Goal: Answer question/provide support

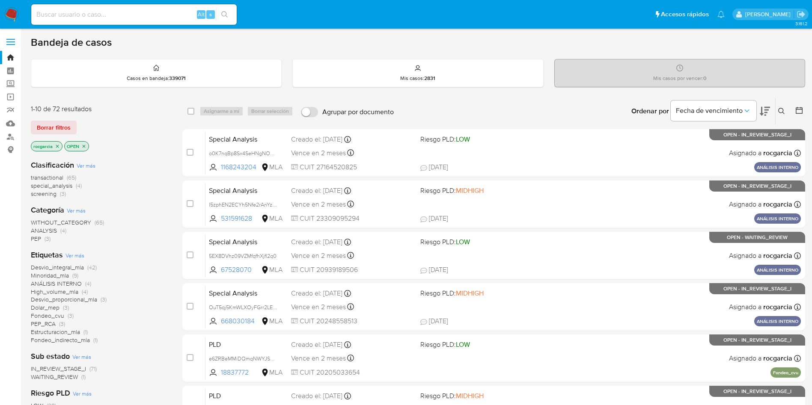
click at [781, 108] on icon at bounding box center [781, 111] width 7 height 7
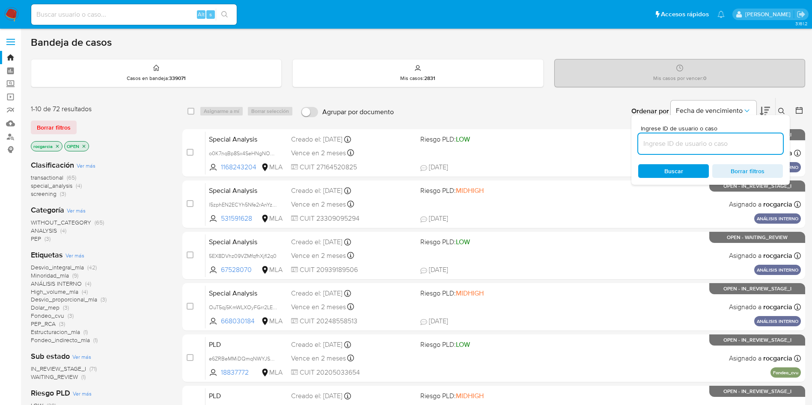
click at [696, 147] on input at bounding box center [710, 143] width 145 height 11
type input "661375957"
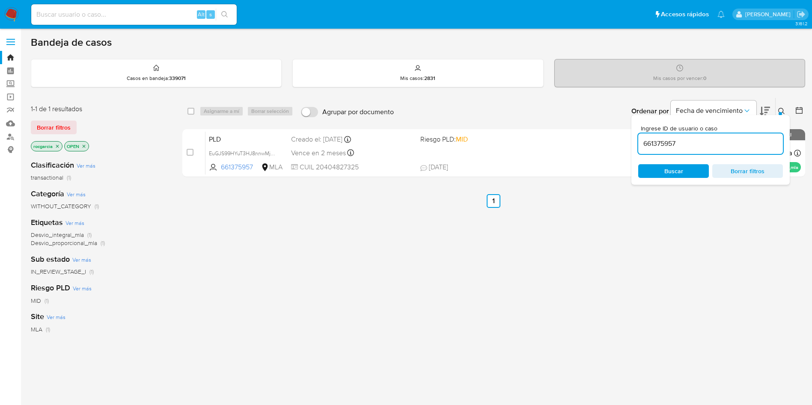
click at [778, 108] on icon at bounding box center [781, 111] width 7 height 7
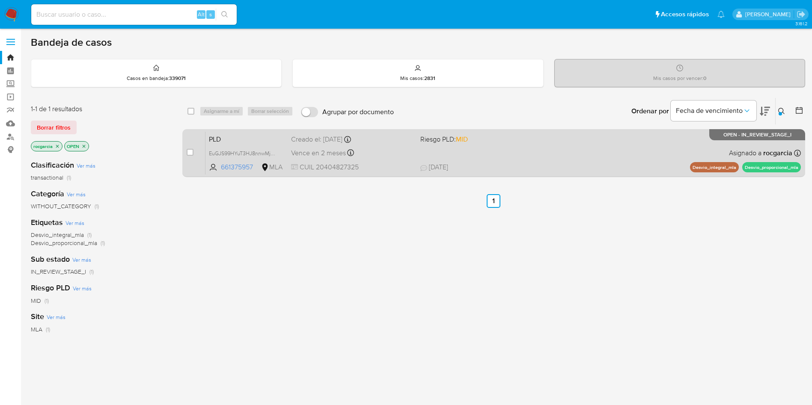
click at [548, 150] on div "PLD EuGJS99HYuT3HJ8nnwMjeFeO 661375957 MLA Riesgo PLD: MID Creado el: 12/09/202…" at bounding box center [502, 152] width 595 height 43
click at [189, 151] on input "checkbox" at bounding box center [190, 152] width 7 height 7
checkbox input "true"
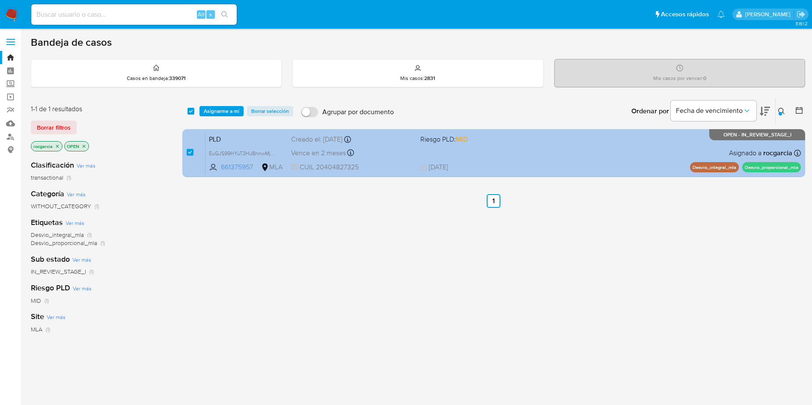
checkbox input "true"
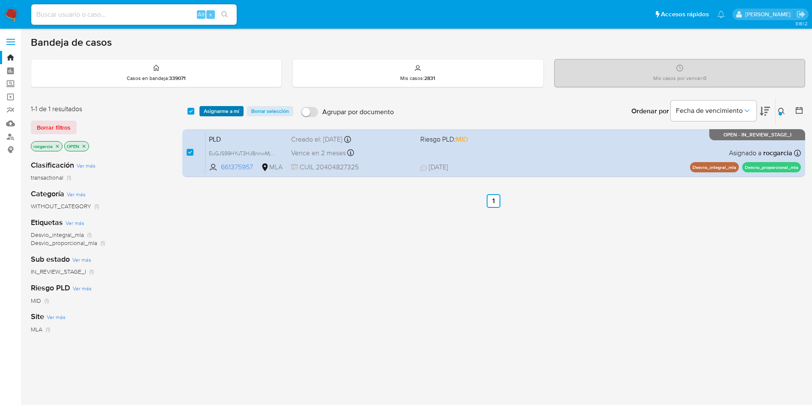
click at [225, 112] on span "Asignarme a mí" at bounding box center [222, 111] width 36 height 9
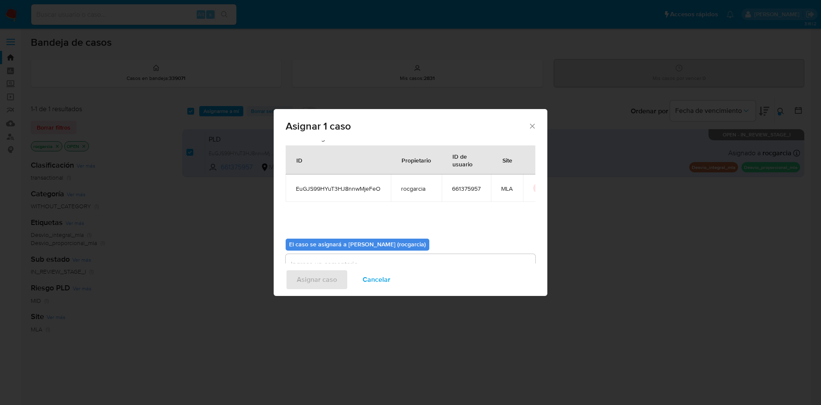
scroll to position [44, 0]
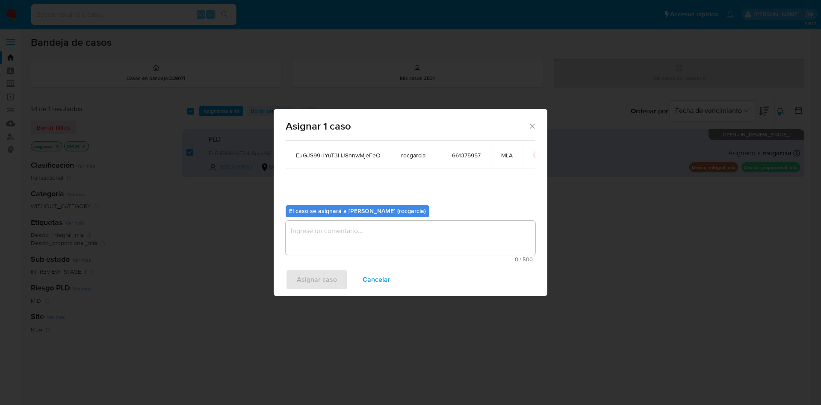
click at [351, 246] on textarea "assign-modal" at bounding box center [411, 238] width 250 height 34
drag, startPoint x: 338, startPoint y: 281, endPoint x: 290, endPoint y: 34, distance: 251.6
click at [338, 281] on button "Asignar caso" at bounding box center [317, 280] width 62 height 21
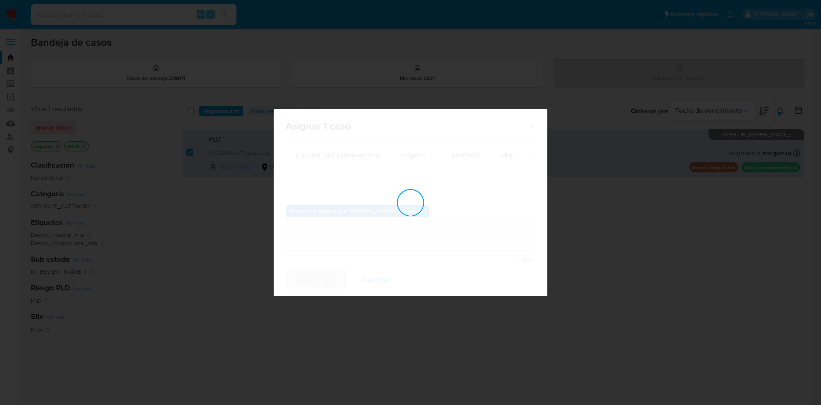
checkbox input "false"
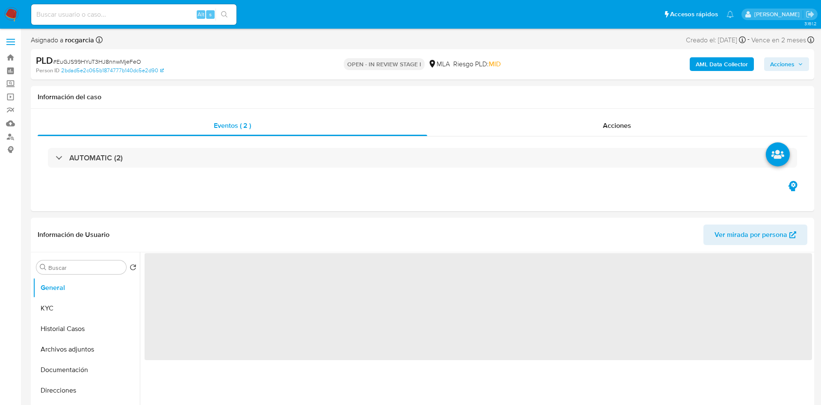
select select "10"
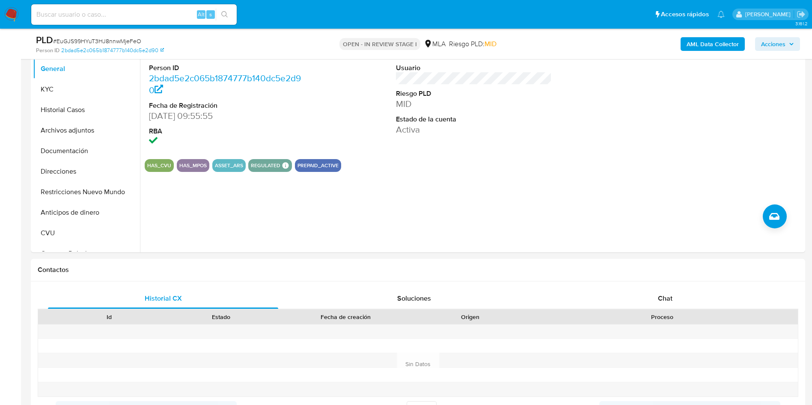
scroll to position [193, 0]
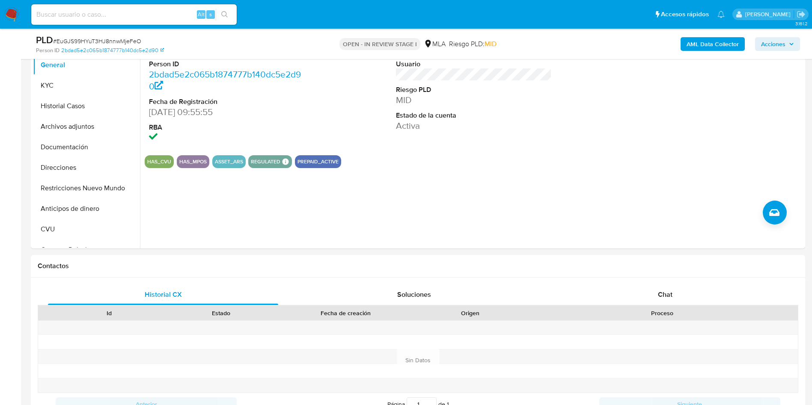
drag, startPoint x: 0, startPoint y: 271, endPoint x: 11, endPoint y: 270, distance: 10.8
click at [698, 293] on div "Chat" at bounding box center [665, 295] width 230 height 21
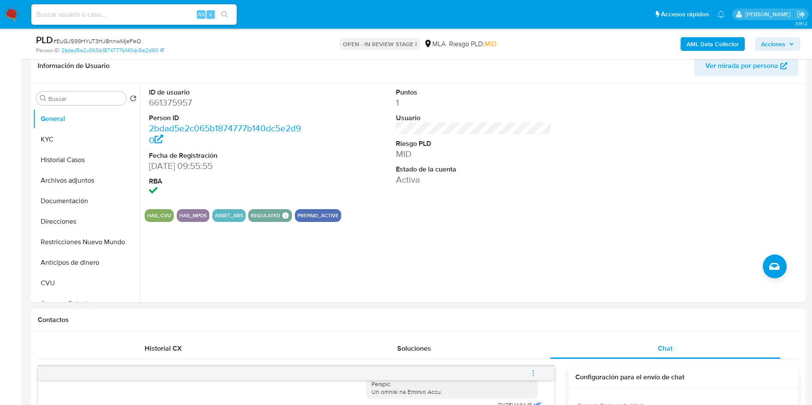
scroll to position [64, 0]
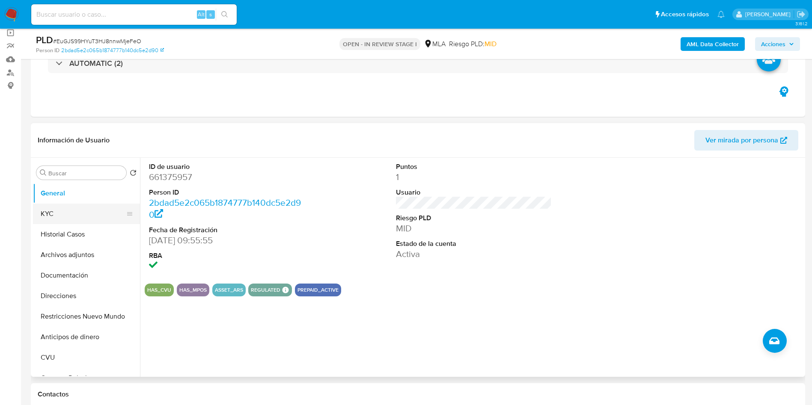
click at [82, 207] on button "KYC" at bounding box center [83, 214] width 100 height 21
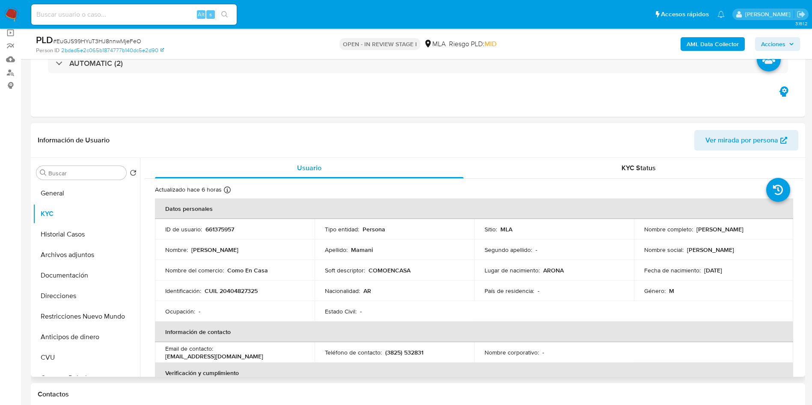
click at [230, 292] on p "CUIL 20404827325" at bounding box center [231, 291] width 53 height 8
copy p "20404827325"
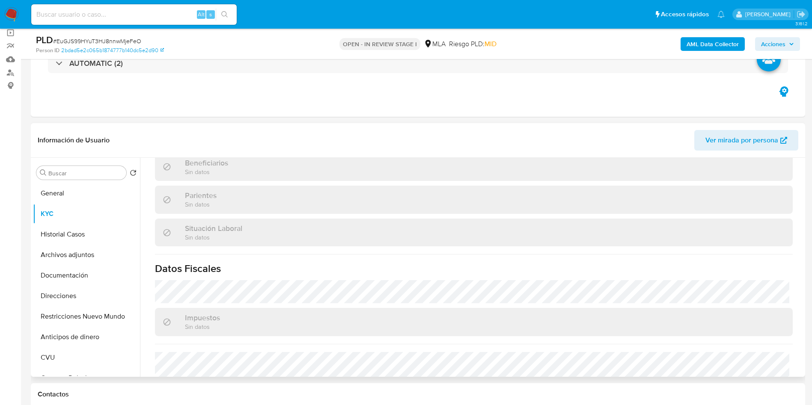
scroll to position [434, 0]
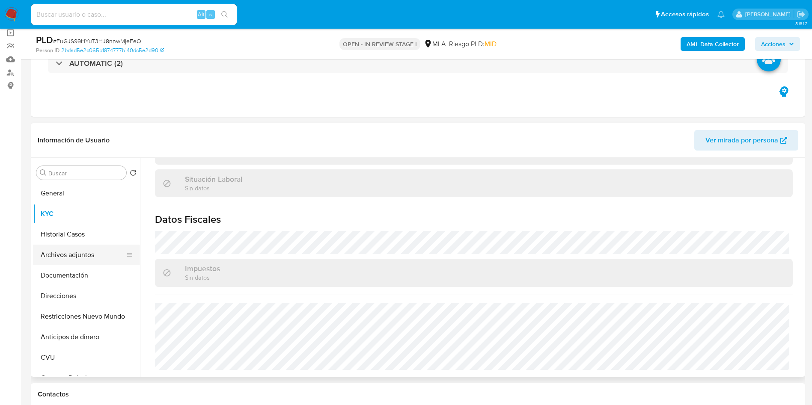
click at [40, 251] on button "Archivos adjuntos" at bounding box center [83, 255] width 100 height 21
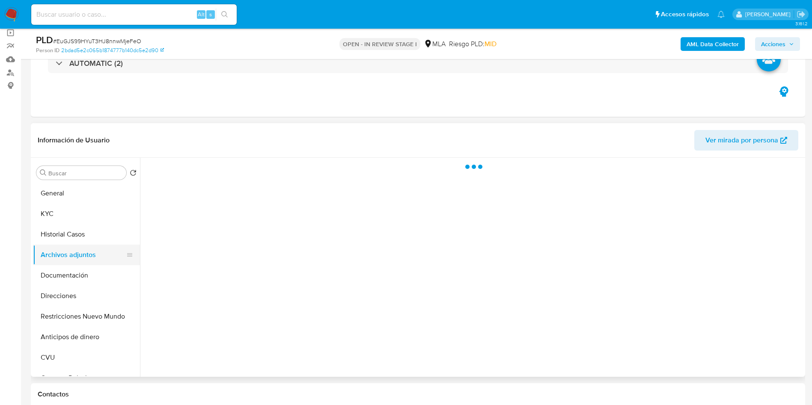
scroll to position [0, 0]
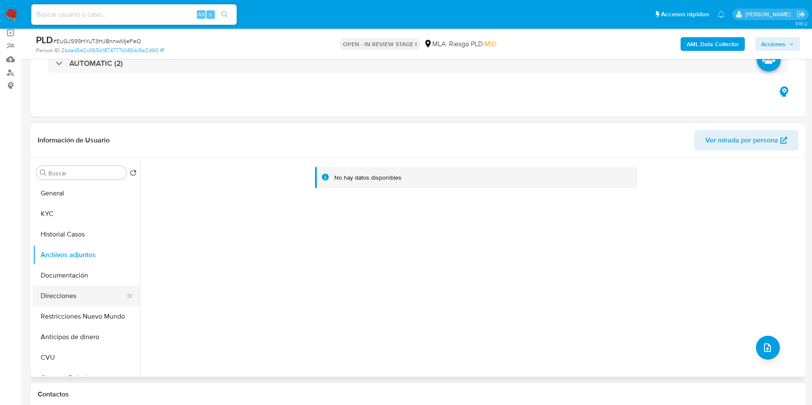
click at [60, 293] on button "Direcciones" at bounding box center [83, 296] width 100 height 21
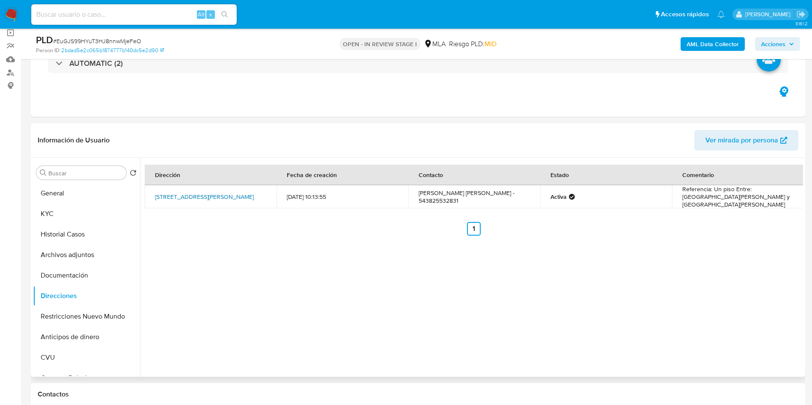
click at [182, 193] on link "Calle San Nicolas 555, Chilecito, La Rioja, 5360, Argentina 555" at bounding box center [204, 197] width 99 height 9
click at [66, 222] on button "KYC" at bounding box center [83, 214] width 100 height 21
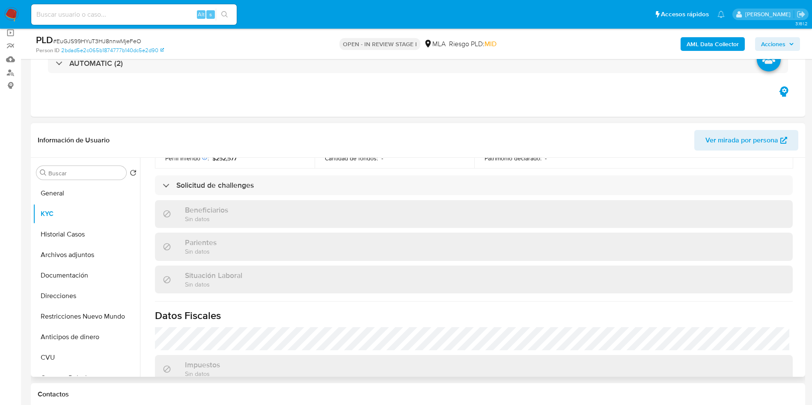
scroll to position [49, 0]
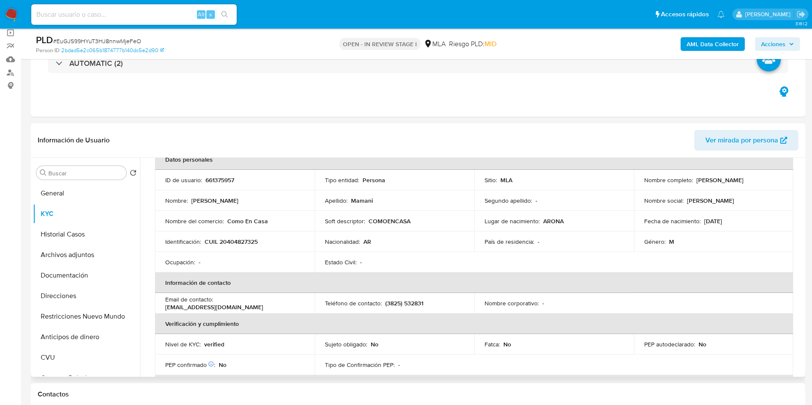
click at [228, 178] on p "661375957" at bounding box center [219, 180] width 29 height 8
copy p "661375957"
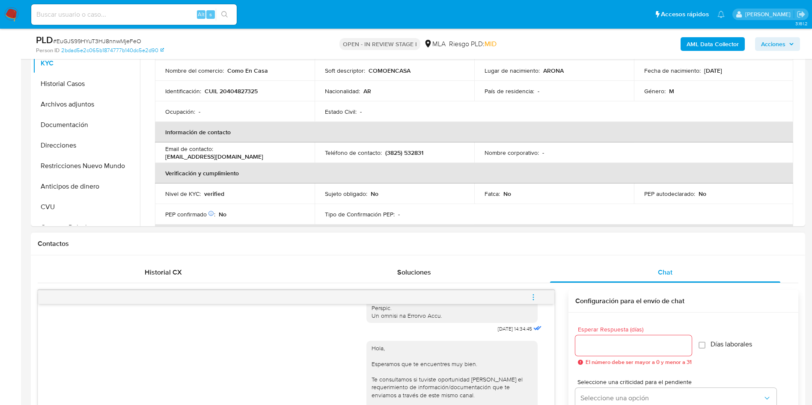
scroll to position [449, 0]
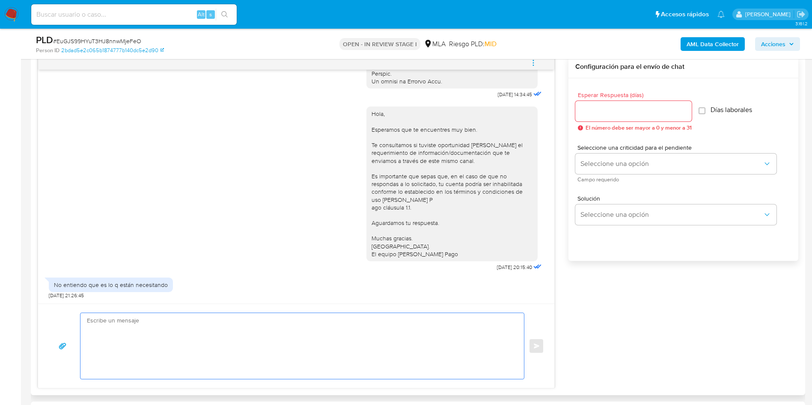
click at [143, 332] on textarea at bounding box center [300, 346] width 426 height 66
paste textarea "Muchas gracias por tu respuesta. Analizamos tu caso y verificamos que no te enc…"
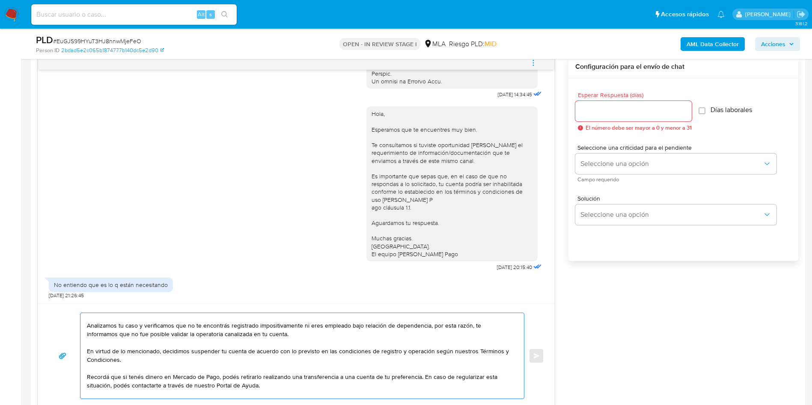
scroll to position [0, 0]
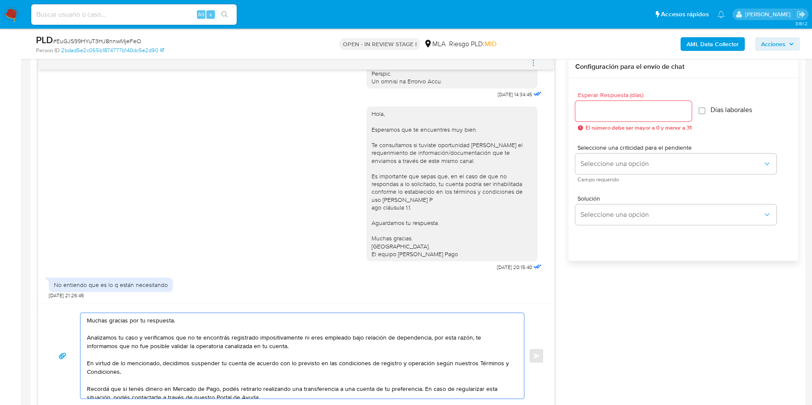
click at [114, 320] on textarea "Muchas gracias por tu respuesta. Analizamos tu caso y verificamos que no te enc…" at bounding box center [300, 356] width 426 height 86
type textarea "Buenos días, Analizamos tu caso y verificamos que no te encontrás registrado im…"
click at [621, 120] on div at bounding box center [633, 111] width 116 height 21
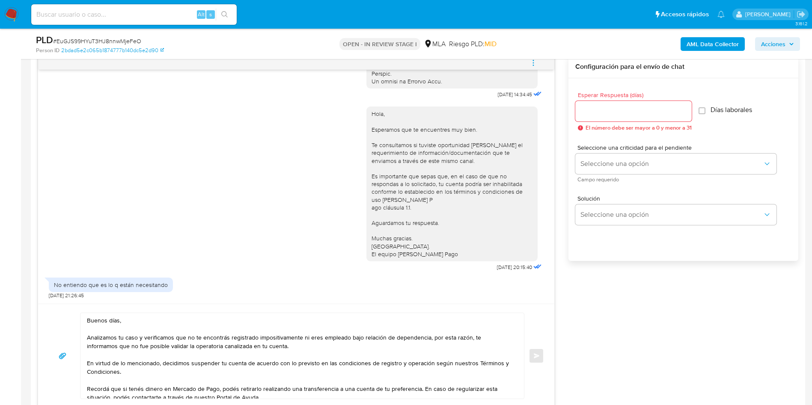
click at [619, 103] on div at bounding box center [633, 111] width 116 height 21
click at [624, 110] on input "Esperar Respuesta (días)" at bounding box center [633, 111] width 116 height 11
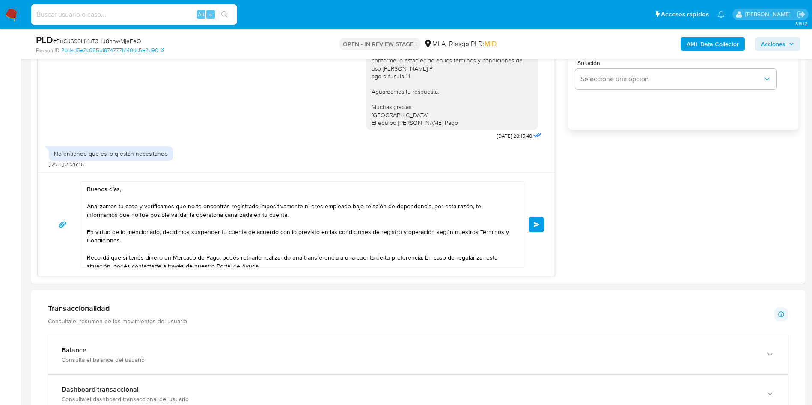
scroll to position [642, 0]
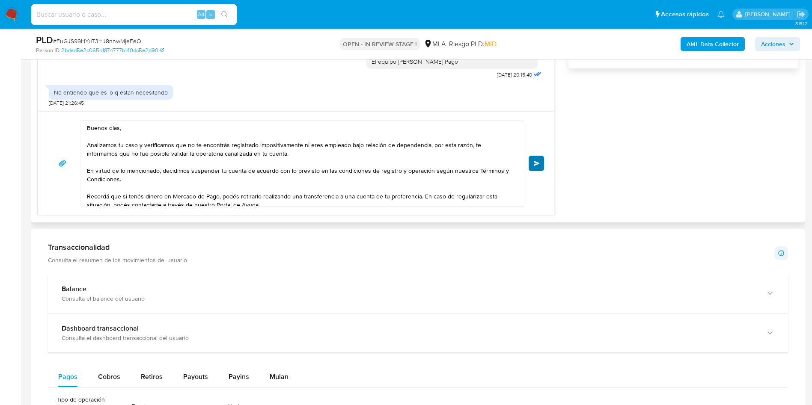
type input "0"
click at [534, 166] on button "Enviar" at bounding box center [535, 163] width 15 height 15
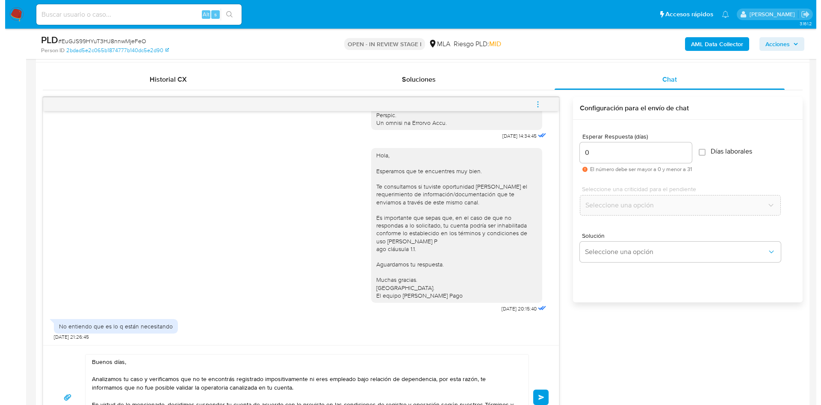
scroll to position [257, 0]
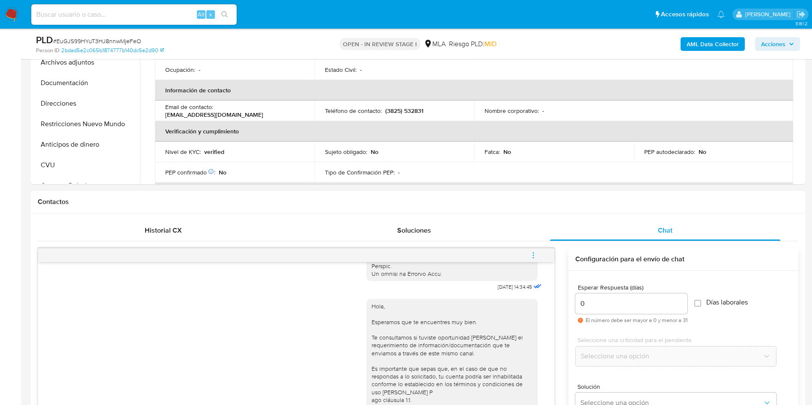
click at [530, 249] on span "menu-action" at bounding box center [533, 255] width 8 height 21
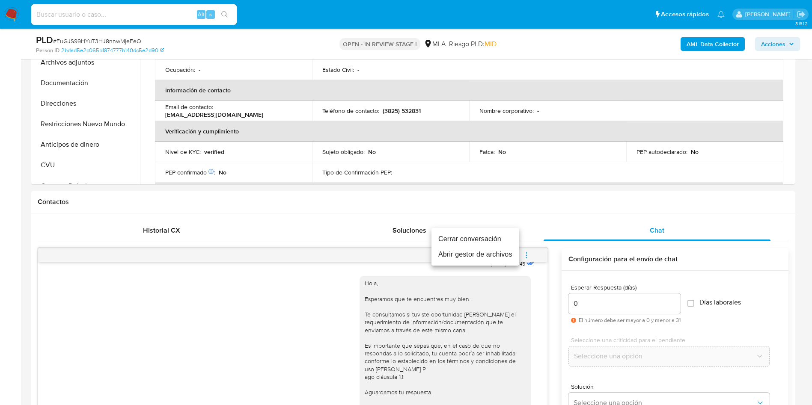
scroll to position [630, 0]
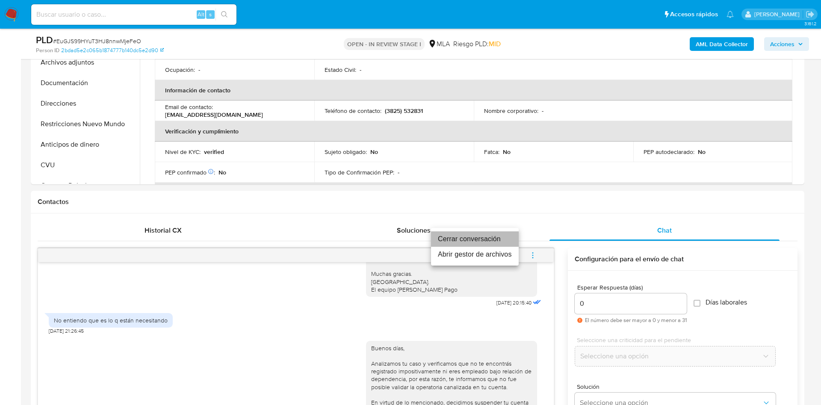
click at [483, 240] on li "Cerrar conversación" at bounding box center [475, 238] width 88 height 15
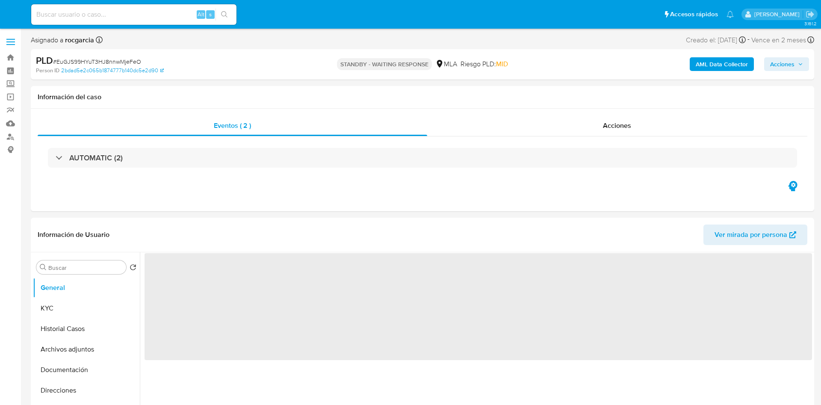
select select "10"
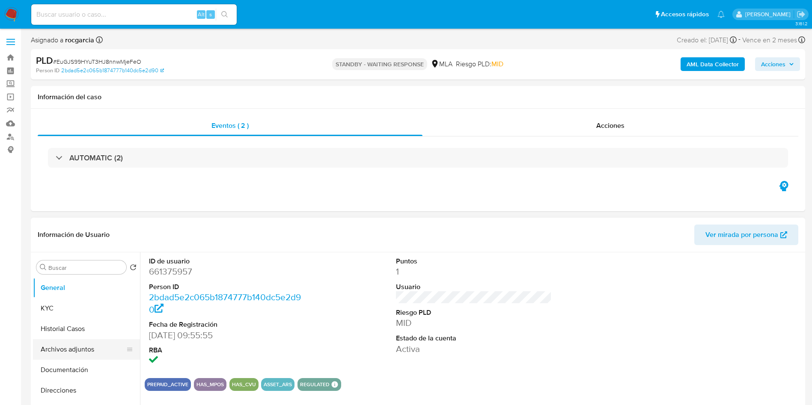
click at [70, 353] on button "Archivos adjuntos" at bounding box center [83, 349] width 100 height 21
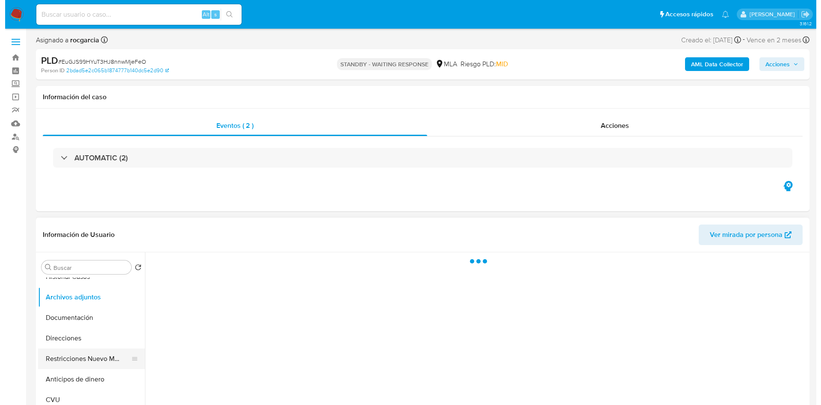
scroll to position [64, 0]
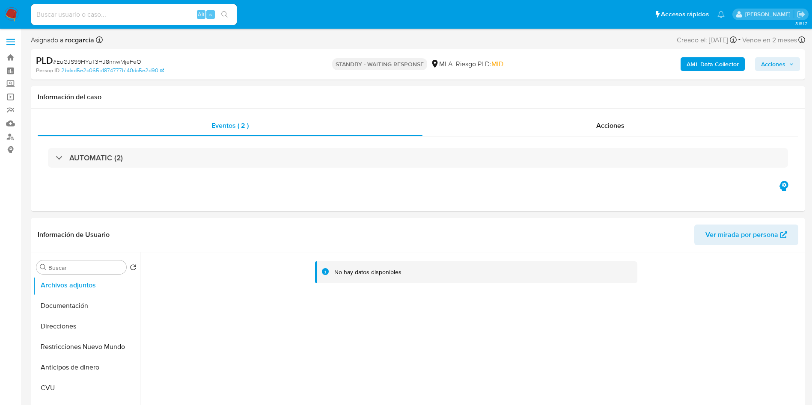
click at [717, 64] on b "AML Data Collector" at bounding box center [712, 64] width 52 height 14
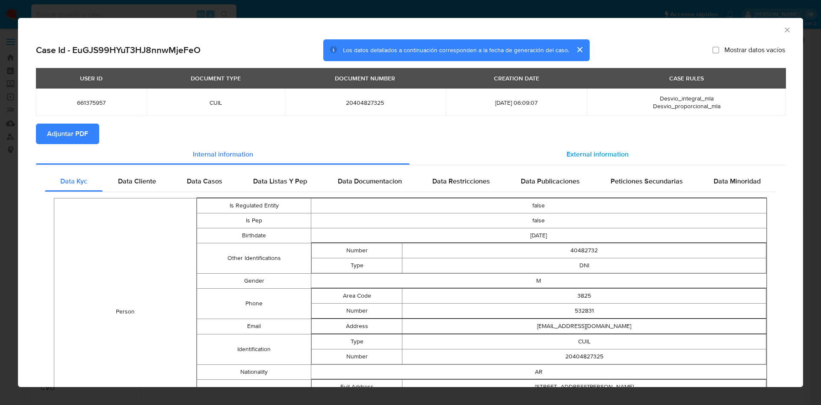
click at [567, 150] on span "External information" at bounding box center [598, 154] width 62 height 10
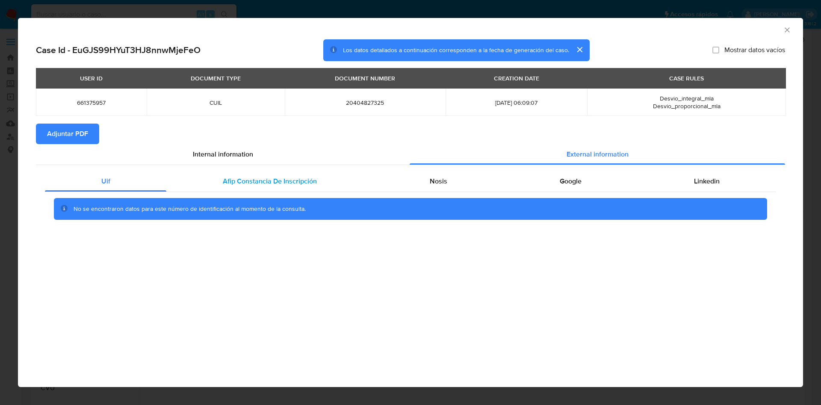
click at [256, 173] on div "Afip Constancia De Inscripción" at bounding box center [269, 181] width 207 height 21
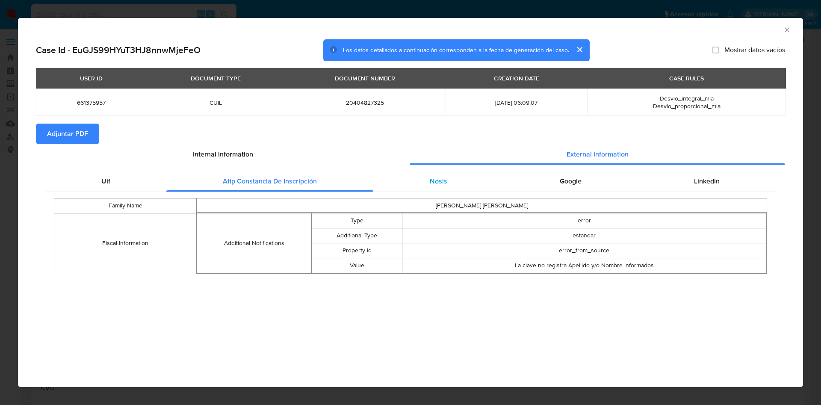
click at [433, 176] on span "Nosis" at bounding box center [439, 181] width 18 height 10
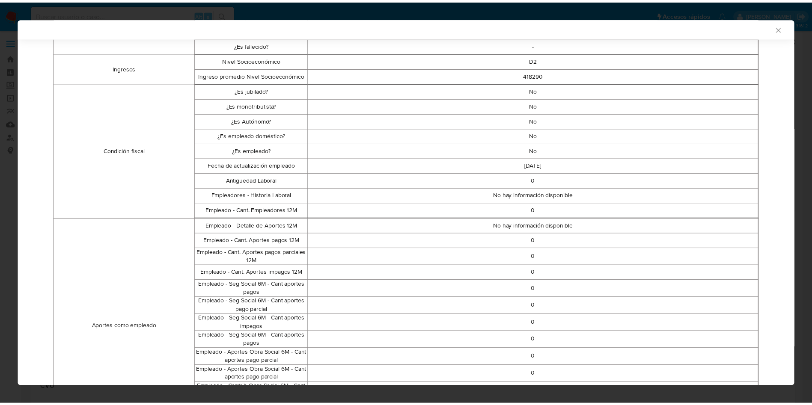
scroll to position [0, 0]
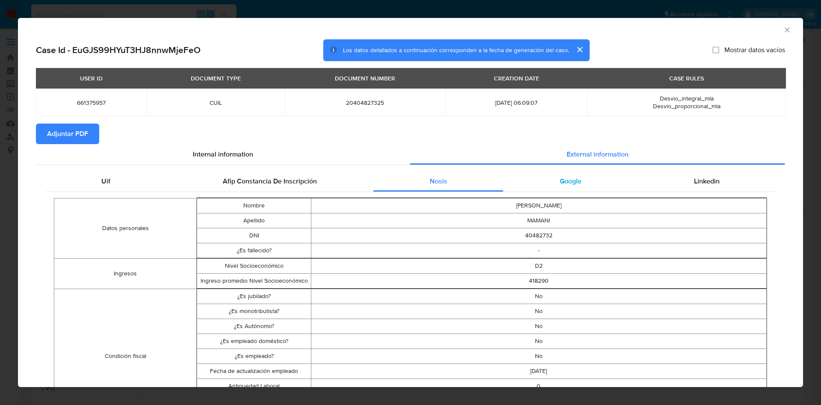
drag, startPoint x: 543, startPoint y: 181, endPoint x: 629, endPoint y: 190, distance: 86.0
click at [544, 181] on div "Google" at bounding box center [571, 181] width 134 height 21
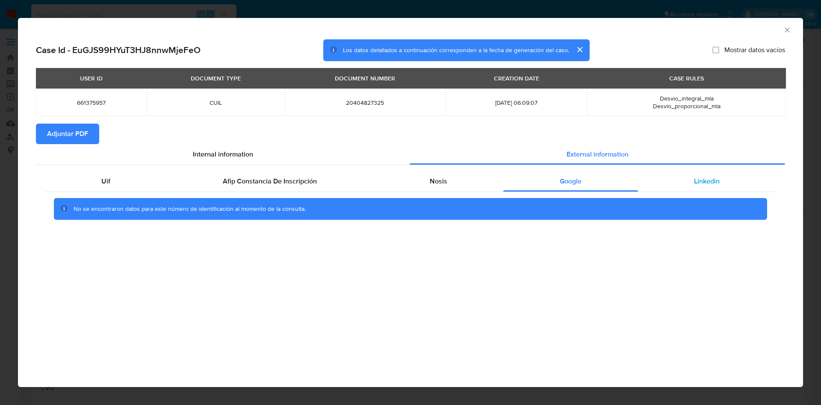
click at [693, 190] on div "Linkedin" at bounding box center [707, 181] width 138 height 21
click at [85, 133] on span "Adjuntar PDF" at bounding box center [67, 134] width 41 height 19
click at [786, 32] on icon "Cerrar ventana" at bounding box center [787, 29] width 5 height 5
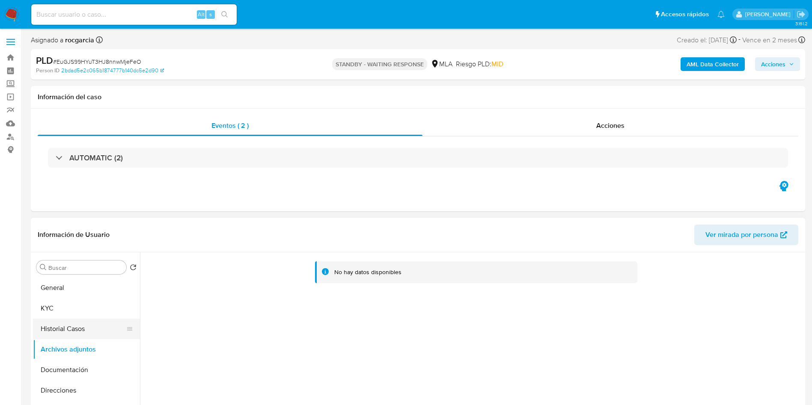
click at [93, 325] on button "Historial Casos" at bounding box center [83, 329] width 100 height 21
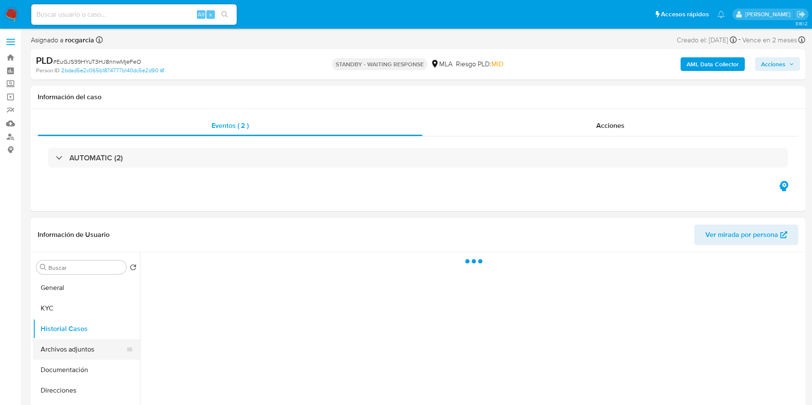
click at [86, 355] on button "Archivos adjuntos" at bounding box center [83, 349] width 100 height 21
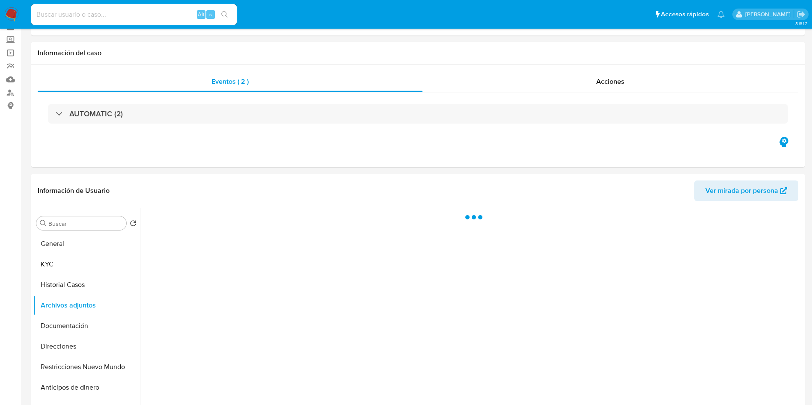
scroll to position [64, 0]
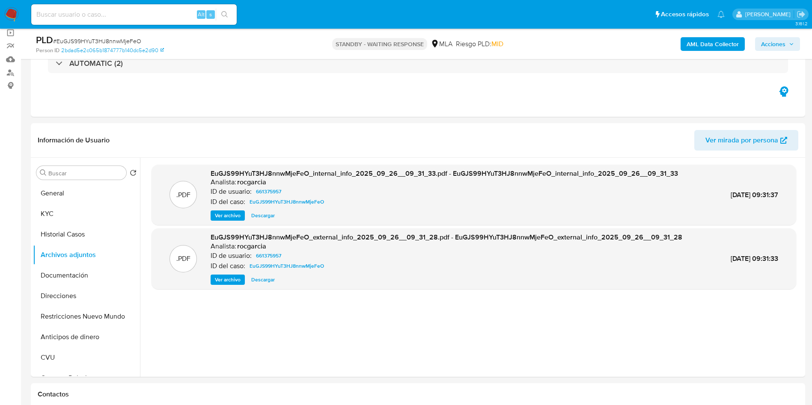
click at [685, 41] on button "AML Data Collector" at bounding box center [712, 44] width 64 height 14
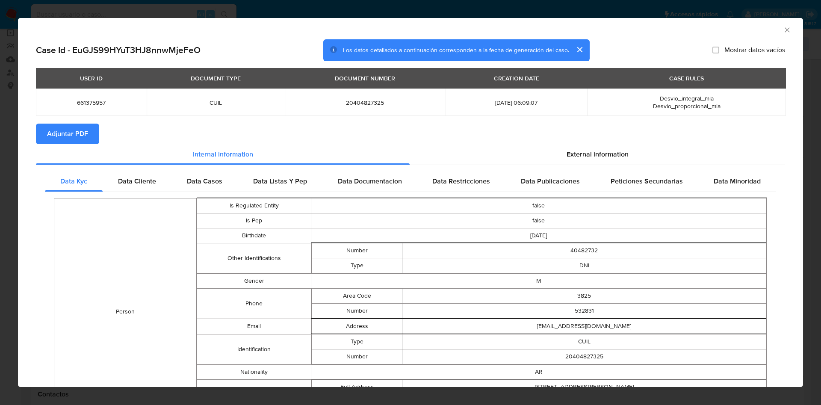
click at [783, 33] on icon "Cerrar ventana" at bounding box center [787, 30] width 9 height 9
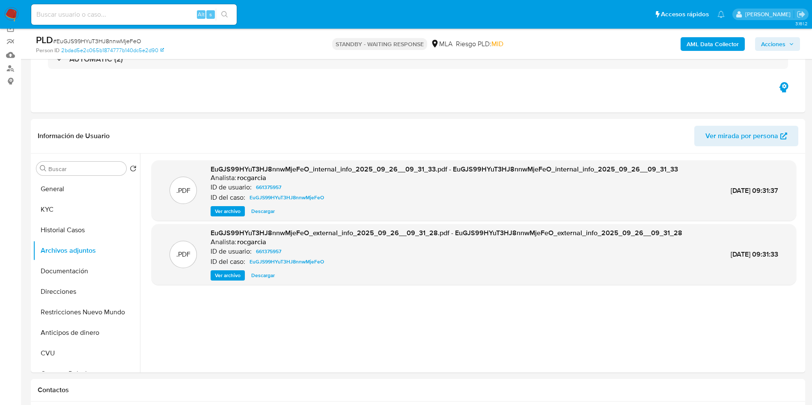
scroll to position [193, 0]
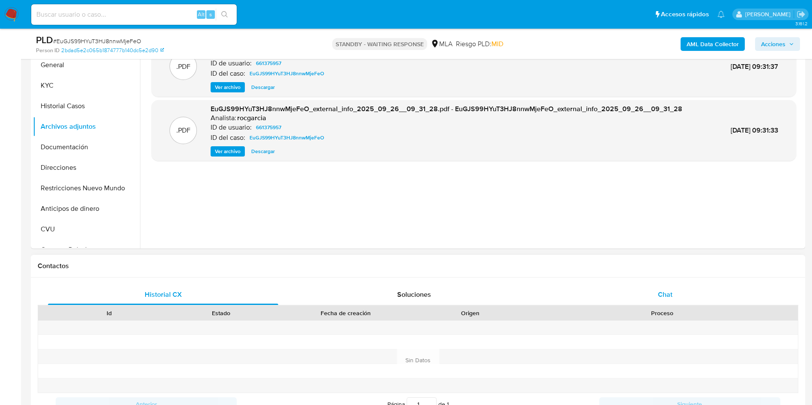
click at [651, 296] on div "Chat" at bounding box center [665, 295] width 230 height 21
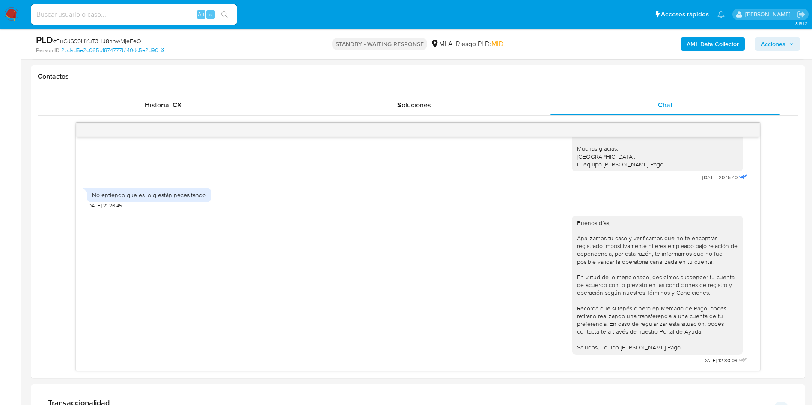
scroll to position [257, 0]
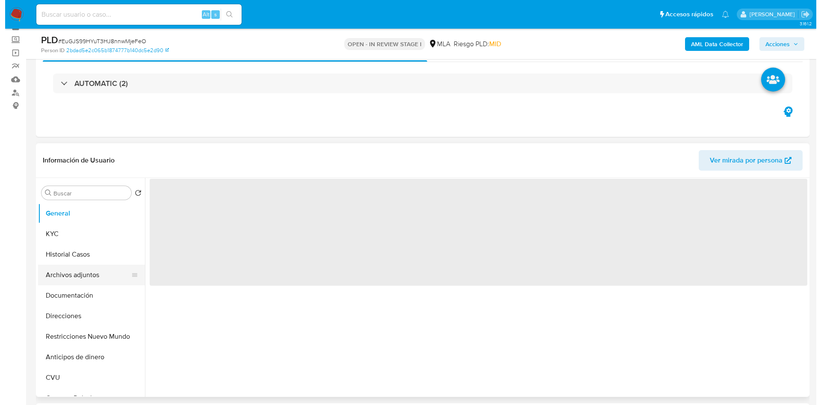
scroll to position [64, 0]
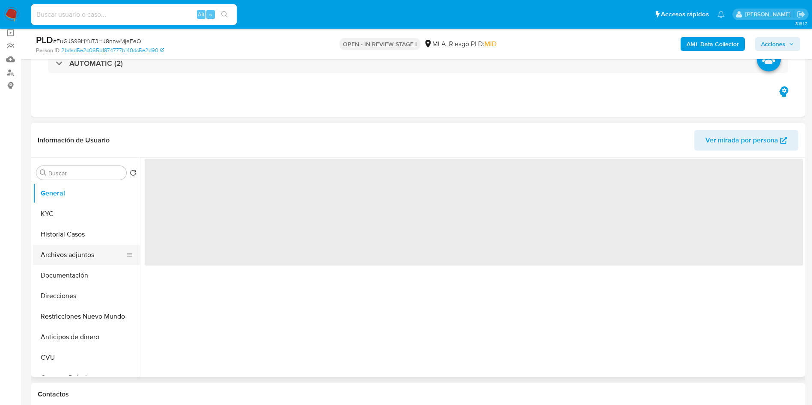
select select "10"
click at [65, 252] on button "Archivos adjuntos" at bounding box center [83, 255] width 100 height 21
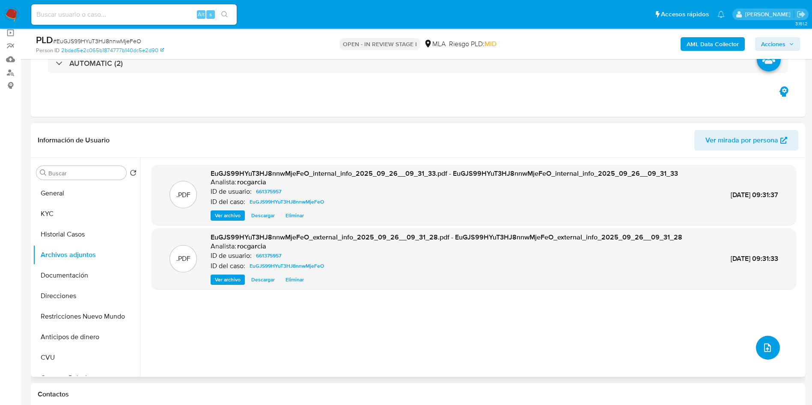
click at [765, 344] on icon "upload-file" at bounding box center [767, 348] width 7 height 9
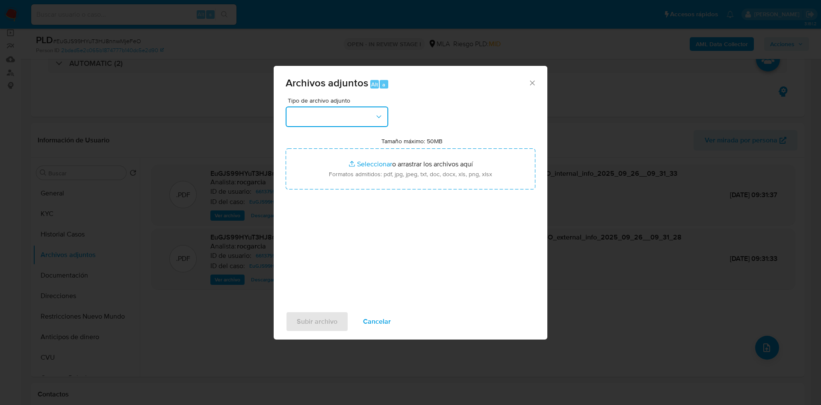
click at [318, 114] on button "button" at bounding box center [337, 117] width 103 height 21
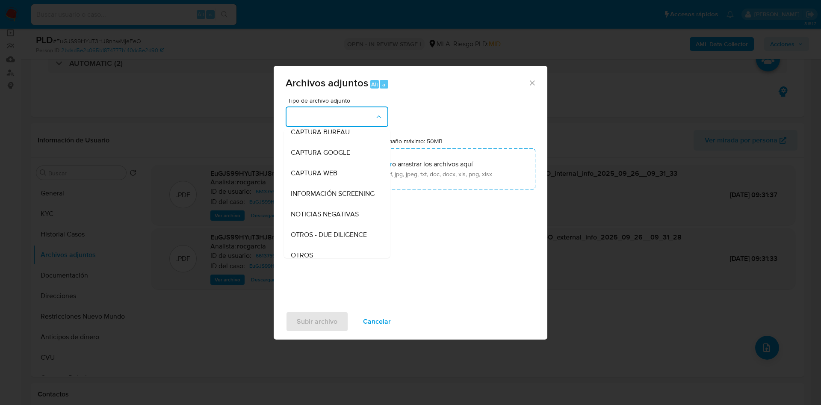
scroll to position [128, 0]
click at [339, 184] on div "OTROS" at bounding box center [334, 176] width 87 height 21
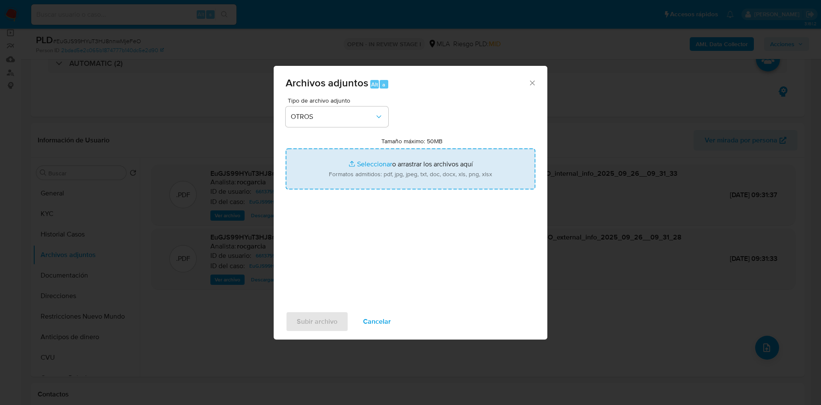
click at [369, 166] on input "Tamaño máximo: 50MB Seleccionar archivos" at bounding box center [411, 168] width 250 height 41
type input "C:\fakepath\Caselog EuGJS99HYuT3HJ8nnwMjeFeO -661375957.docx"
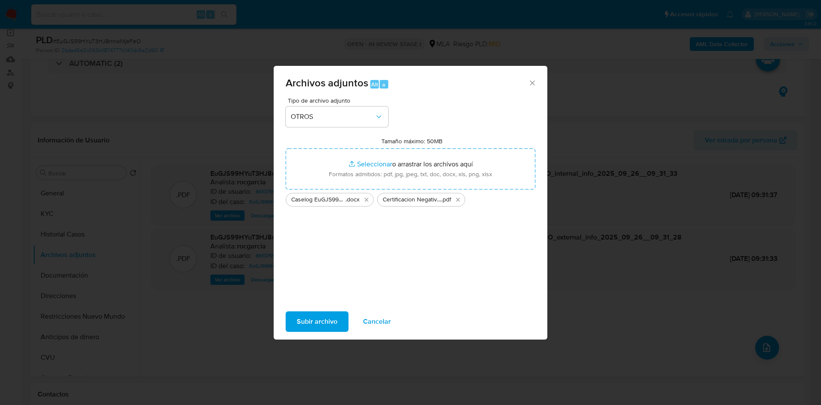
click at [305, 328] on span "Subir archivo" at bounding box center [317, 321] width 41 height 19
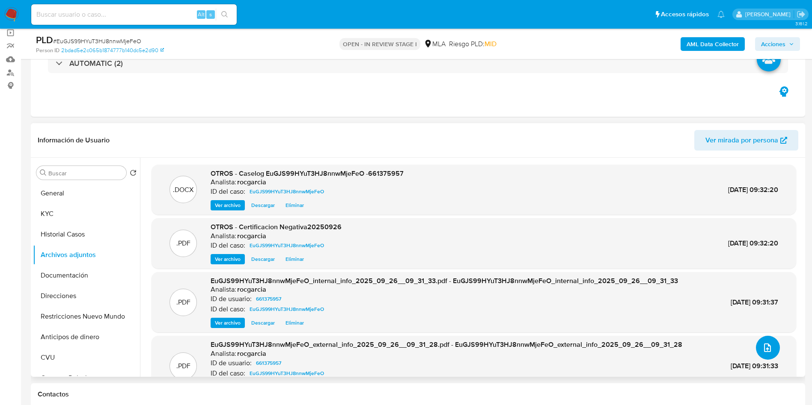
click at [762, 347] on icon "upload-file" at bounding box center [767, 348] width 10 height 10
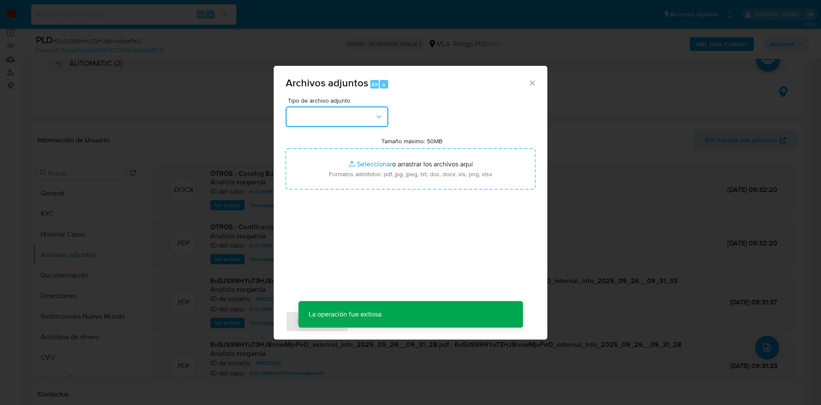
click at [365, 119] on button "button" at bounding box center [337, 117] width 103 height 21
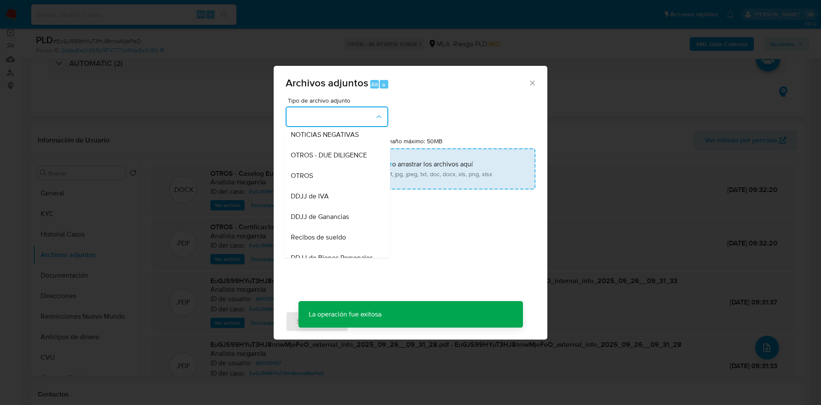
click at [328, 185] on div "OTROS" at bounding box center [334, 176] width 87 height 21
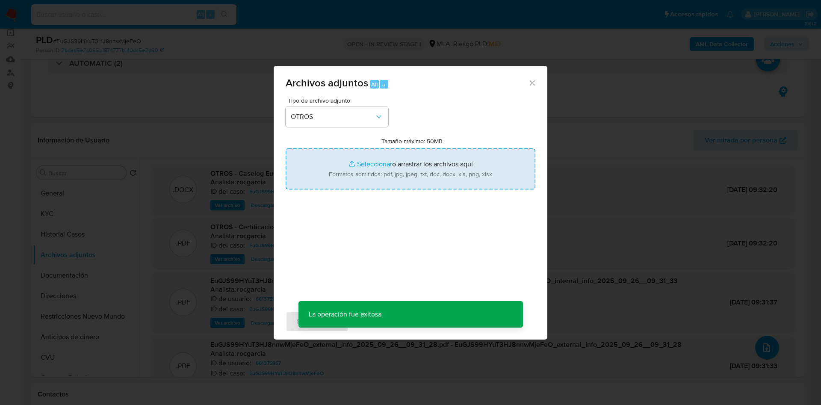
click at [375, 166] on input "Tamaño máximo: 50MB Seleccionar archivos" at bounding box center [411, 168] width 250 height 41
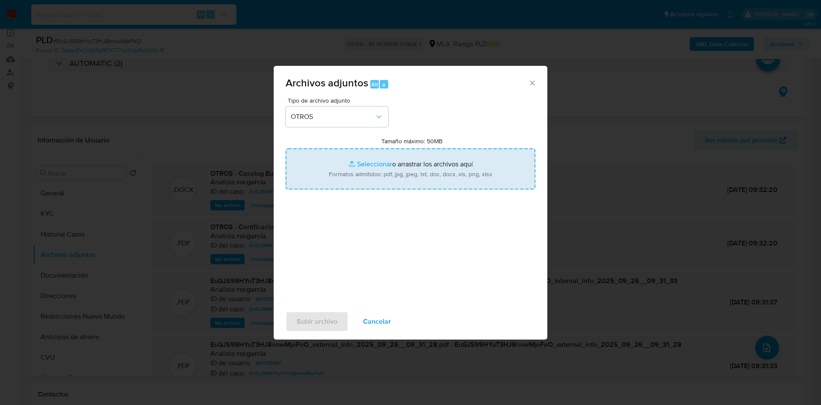
type input "C:\fakepath\Movimientos 661375957.xlsx"
click at [317, 327] on span "Subir archivo" at bounding box center [317, 321] width 41 height 19
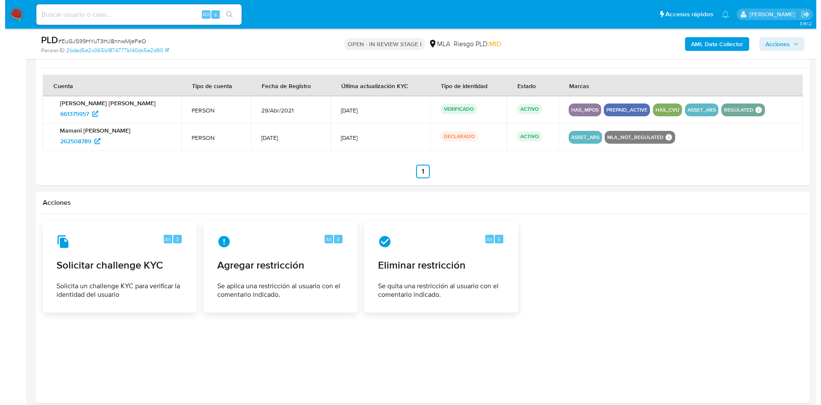
scroll to position [1128, 0]
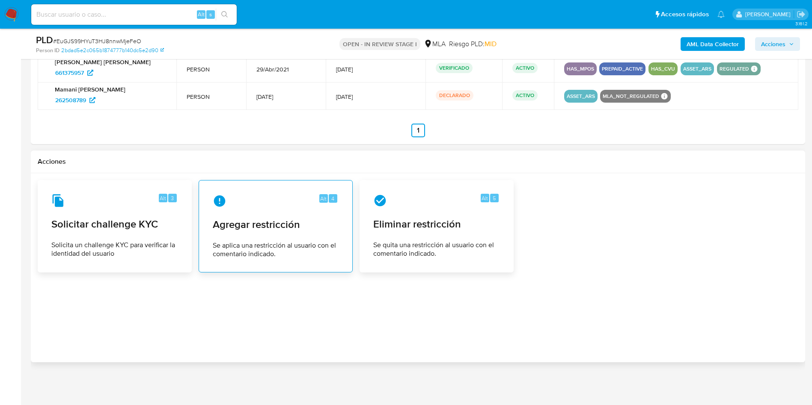
click at [279, 255] on span "Se aplica una restricción al usuario con el comentario indicado." at bounding box center [276, 249] width 126 height 17
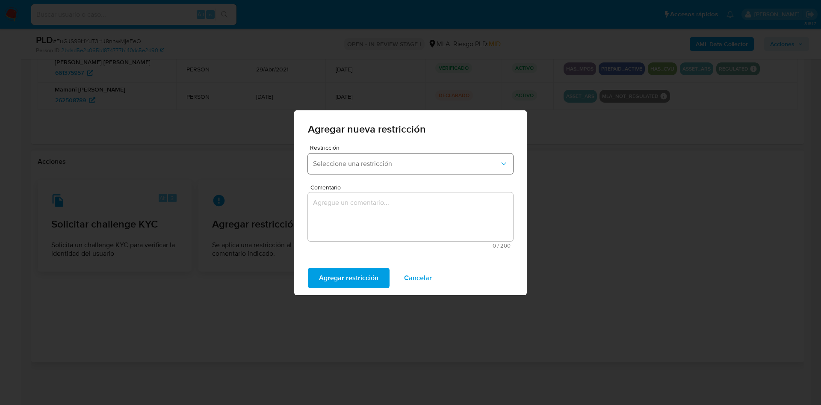
click at [356, 157] on button "Seleccione una restricción" at bounding box center [410, 164] width 205 height 21
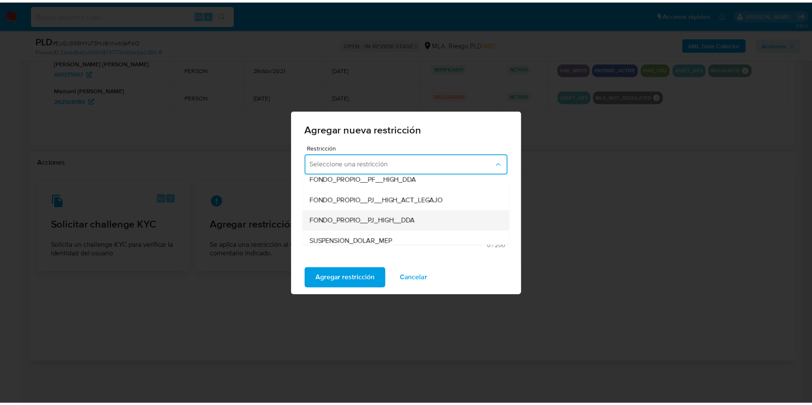
scroll to position [128, 0]
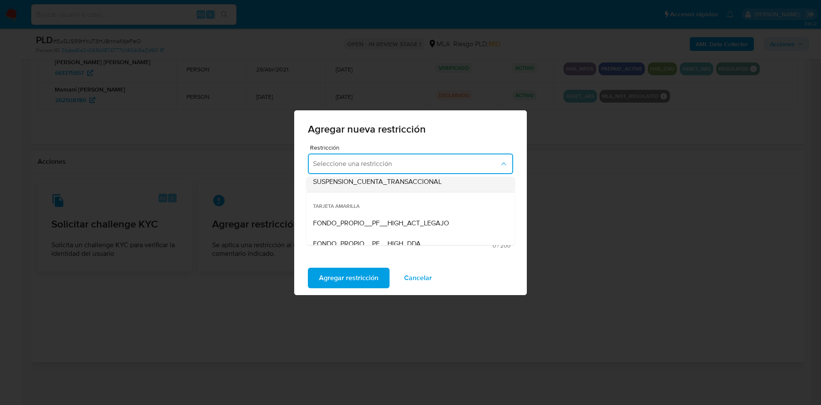
click at [365, 185] on span "SUSPENSION_CUENTA_TRANSACCIONAL" at bounding box center [377, 182] width 129 height 9
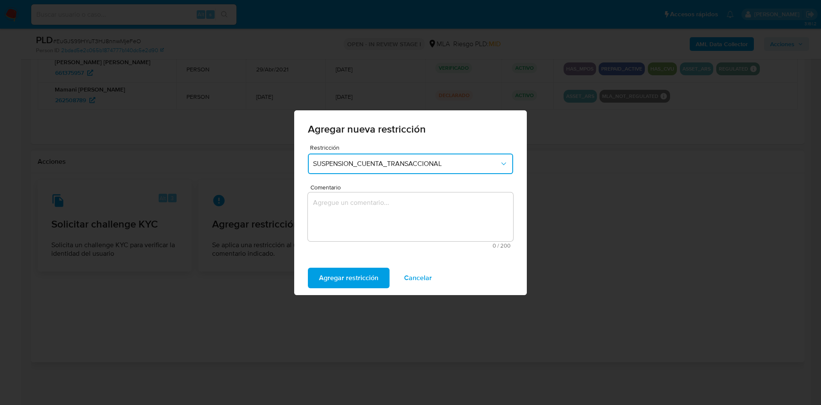
click at [371, 219] on textarea "Comentario" at bounding box center [410, 217] width 205 height 49
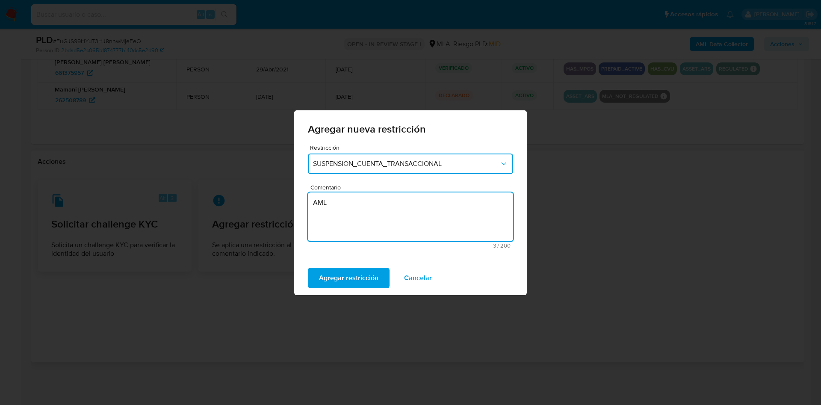
type textarea "AML"
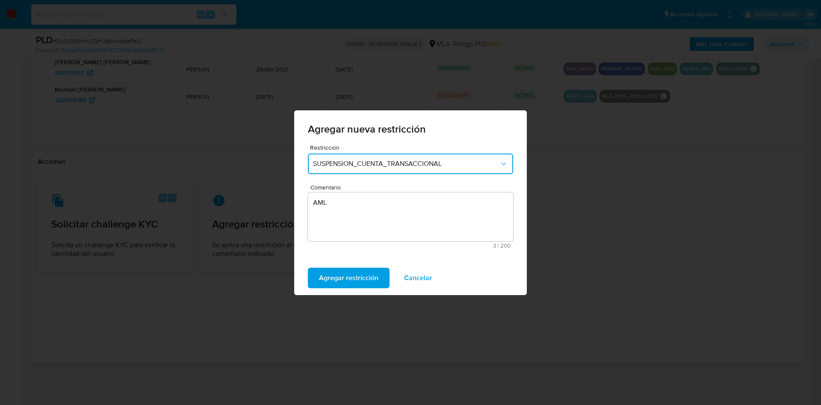
click at [326, 267] on div "Agregar restricción Cancelar" at bounding box center [410, 278] width 233 height 34
click at [325, 275] on span "Agregar restricción" at bounding box center [348, 278] width 59 height 19
click at [326, 265] on div "Confirmar Cancelar" at bounding box center [410, 278] width 233 height 34
click at [338, 279] on span "Confirmar" at bounding box center [334, 278] width 31 height 19
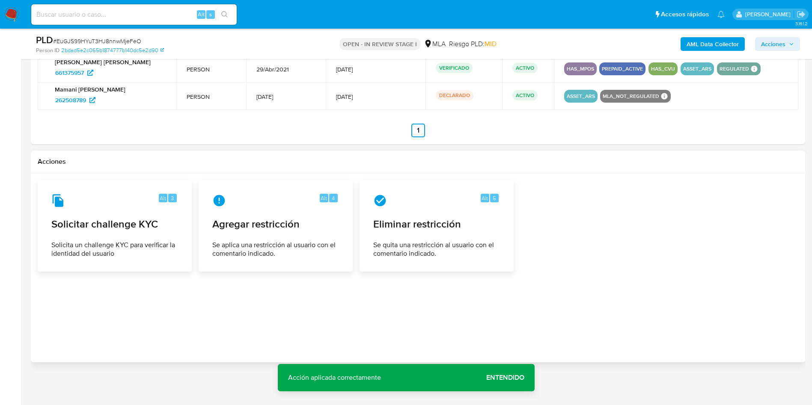
click at [489, 378] on span "Entendido" at bounding box center [505, 378] width 38 height 0
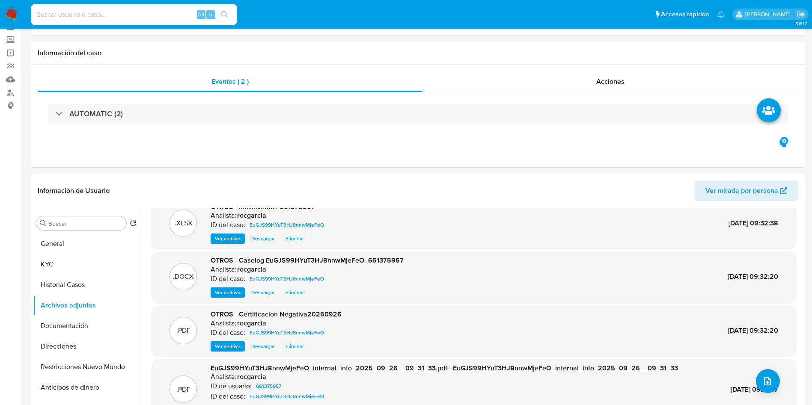
scroll to position [64, 0]
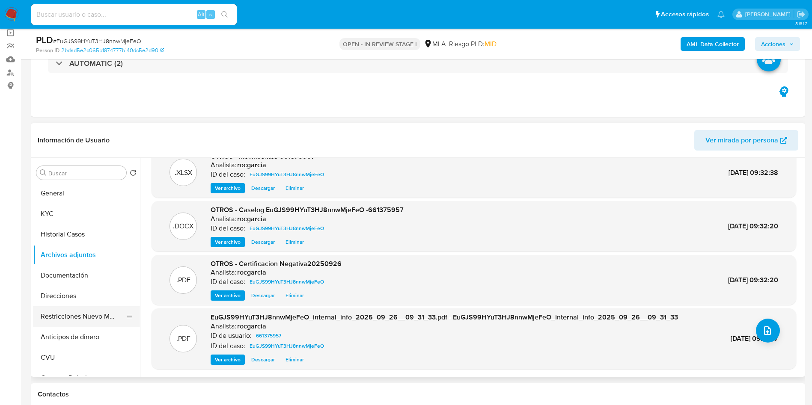
click at [77, 318] on button "Restricciones Nuevo Mundo" at bounding box center [83, 316] width 100 height 21
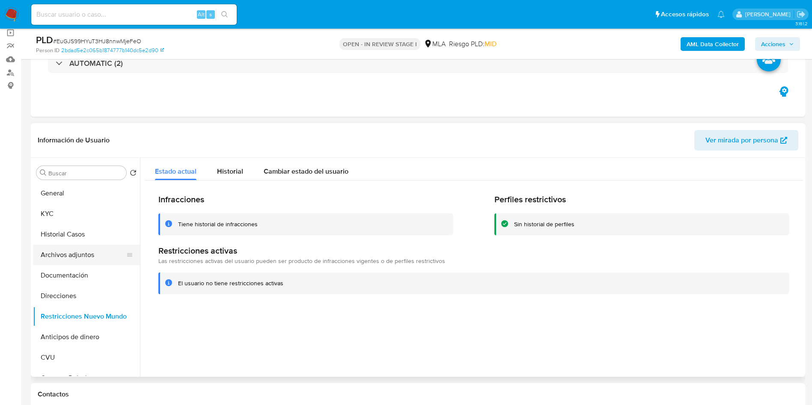
click at [81, 254] on button "Archivos adjuntos" at bounding box center [83, 255] width 100 height 21
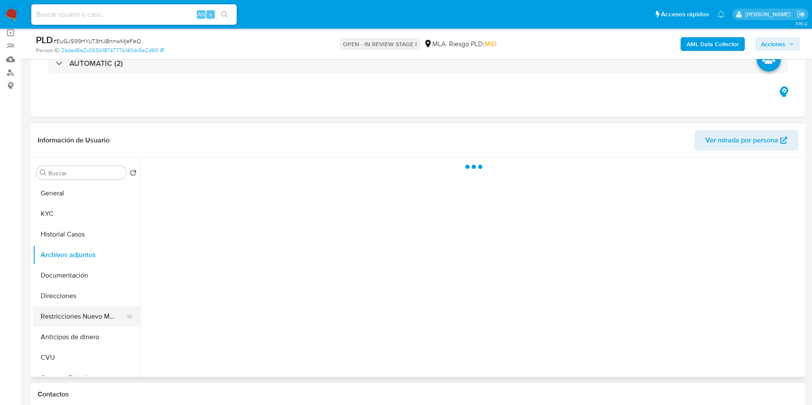
click at [91, 318] on button "Restricciones Nuevo Mundo" at bounding box center [83, 316] width 100 height 21
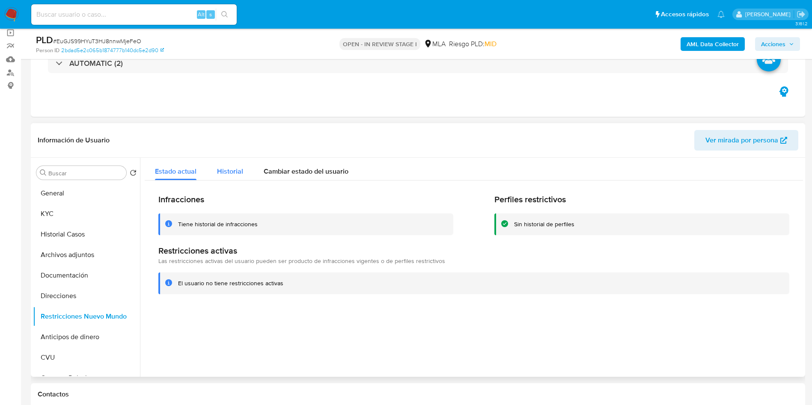
click at [224, 172] on span "Historial" at bounding box center [230, 171] width 26 height 10
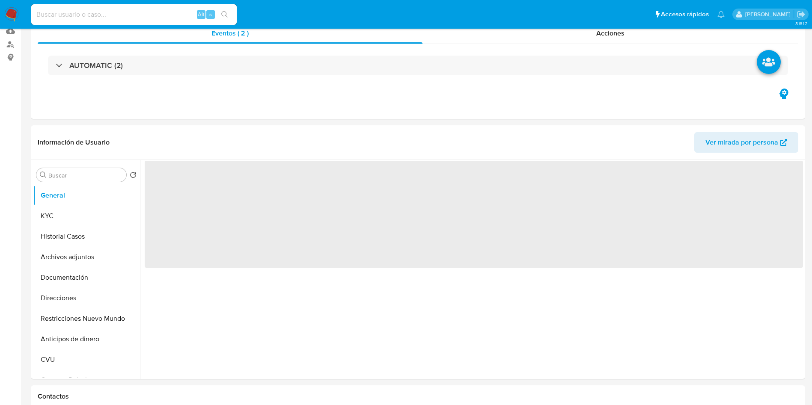
scroll to position [193, 0]
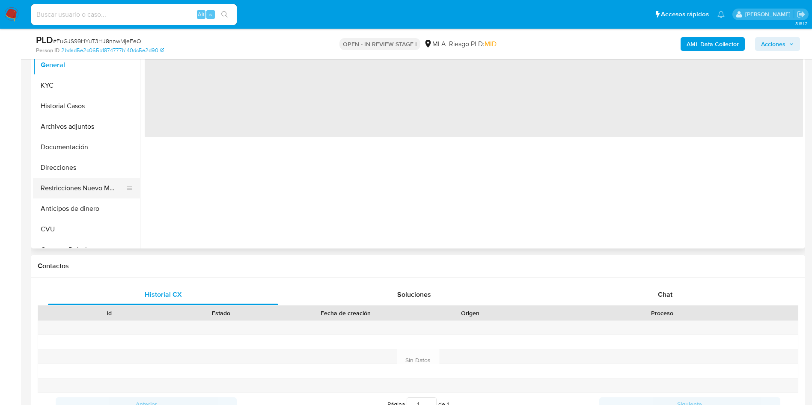
select select "10"
click at [81, 193] on button "Restricciones Nuevo Mundo" at bounding box center [83, 188] width 100 height 21
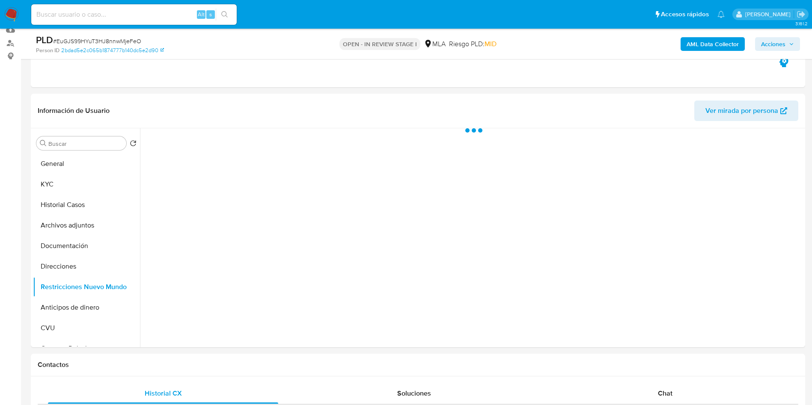
scroll to position [64, 0]
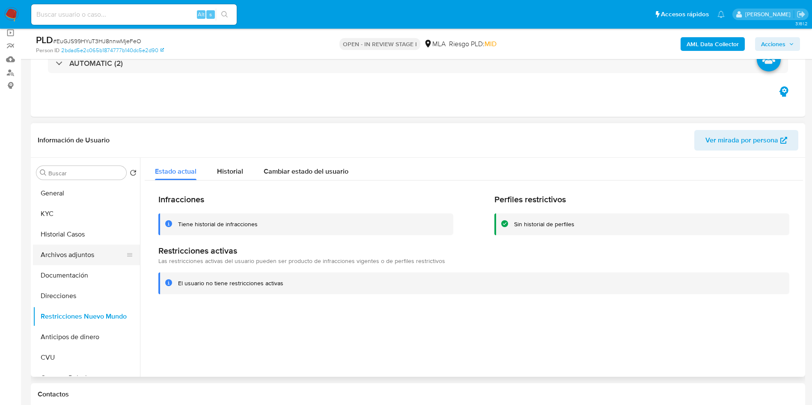
click at [71, 264] on button "Archivos adjuntos" at bounding box center [83, 255] width 100 height 21
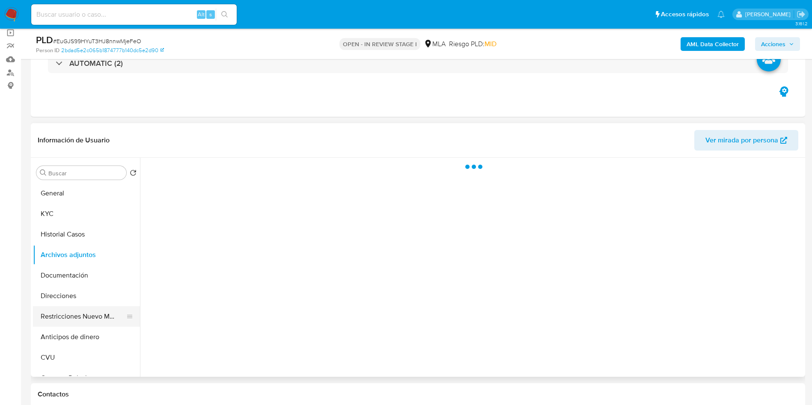
click at [61, 320] on button "Restricciones Nuevo Mundo" at bounding box center [83, 316] width 100 height 21
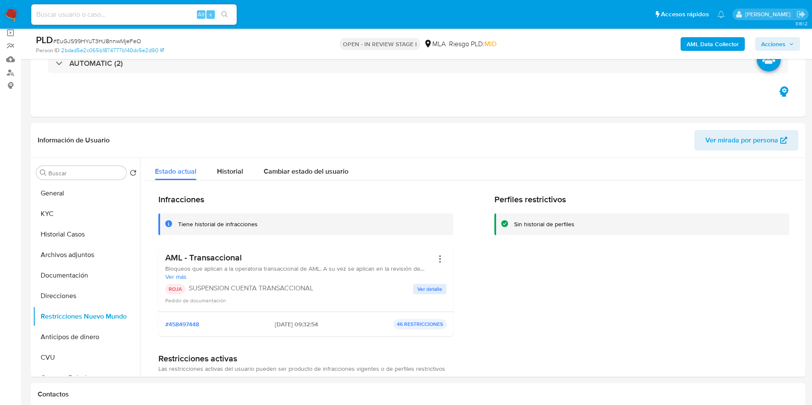
click at [769, 48] on span "Acciones" at bounding box center [773, 44] width 24 height 14
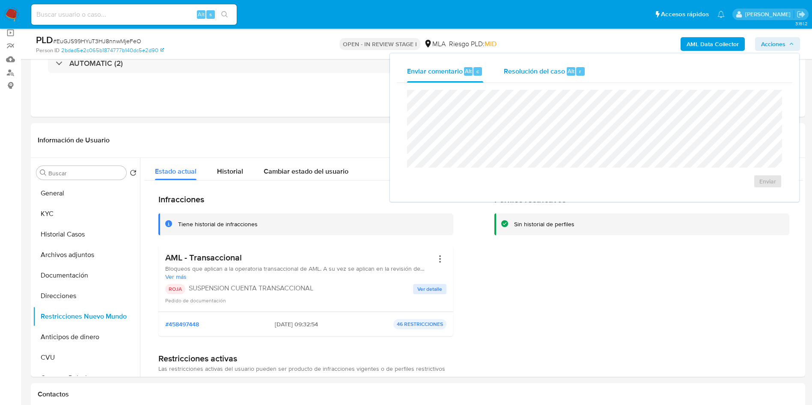
click at [565, 77] on div "Resolución del caso Alt r" at bounding box center [545, 71] width 82 height 22
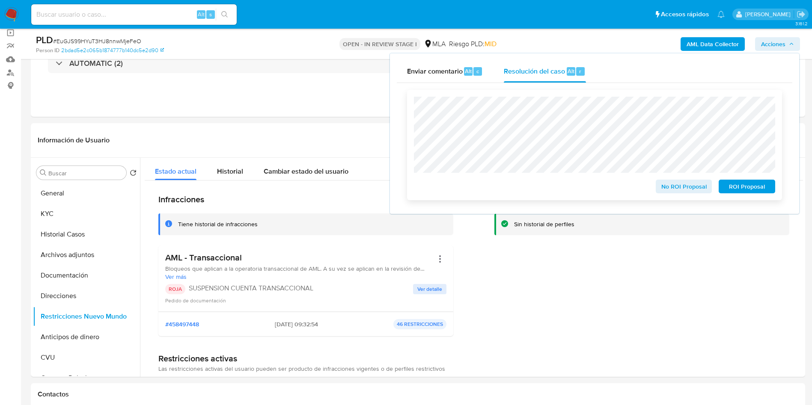
click at [765, 195] on div "No ROI Proposal ROI Proposal" at bounding box center [594, 145] width 375 height 110
click at [751, 193] on span "ROI Proposal" at bounding box center [746, 187] width 44 height 12
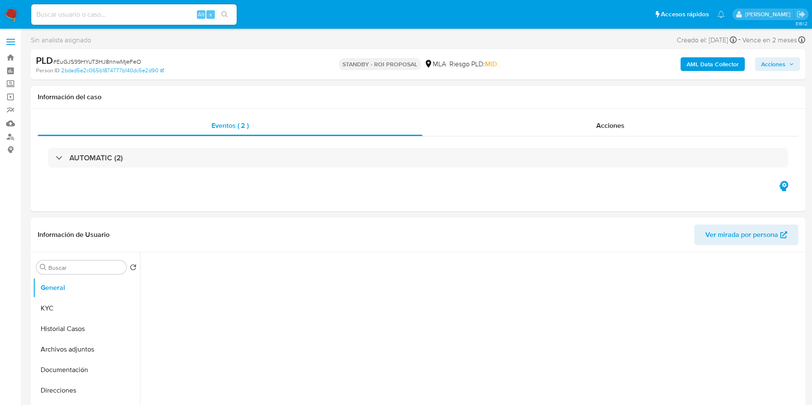
select select "10"
